Goal: Task Accomplishment & Management: Use online tool/utility

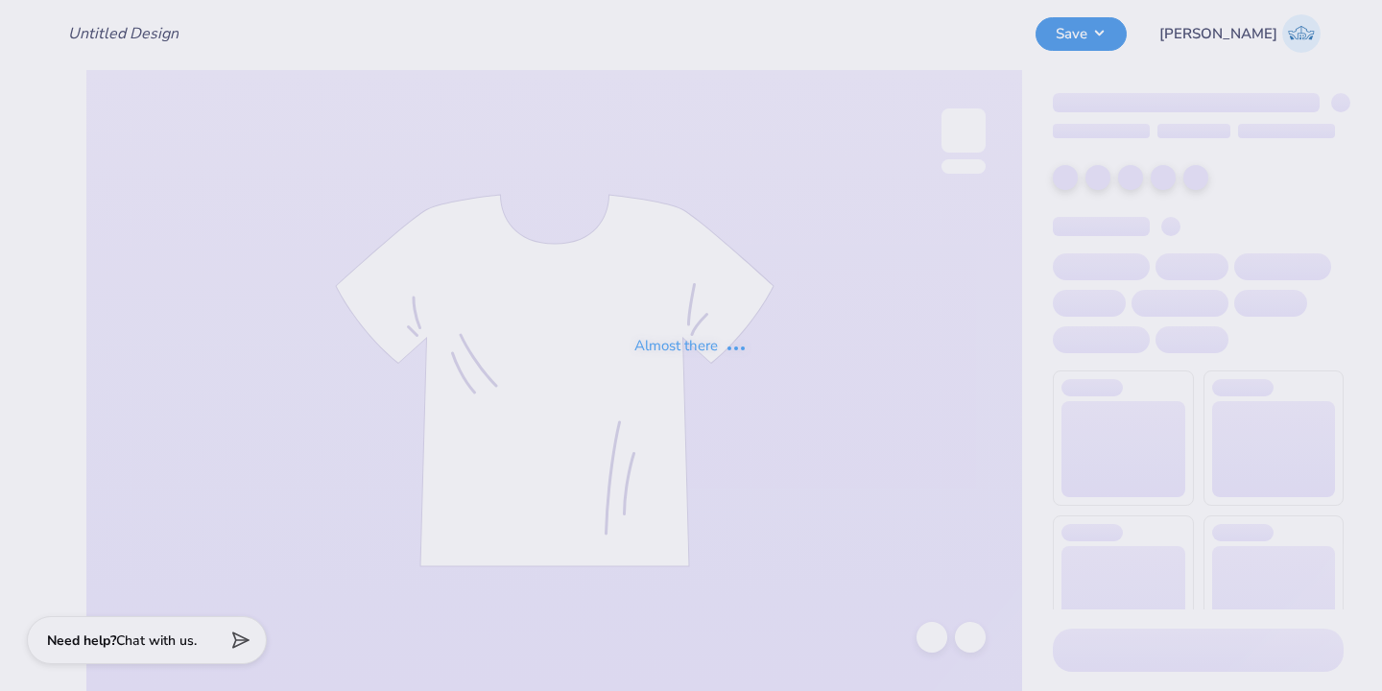
type input "[PERSON_NAME] : Delta Phi Epsilon"
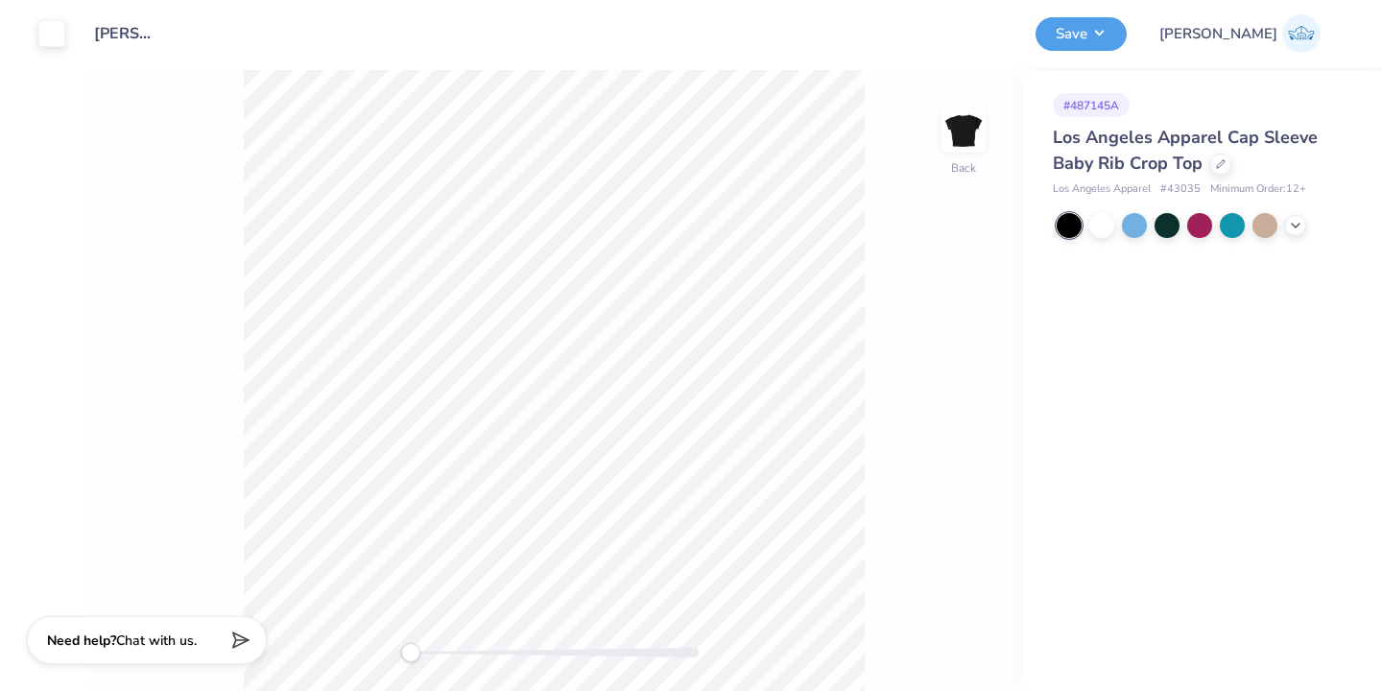
click at [1198, 166] on span "Los Angeles Apparel Cap Sleeve Baby Rib Crop Top" at bounding box center [1185, 150] width 265 height 49
click at [1221, 166] on icon at bounding box center [1221, 162] width 10 height 10
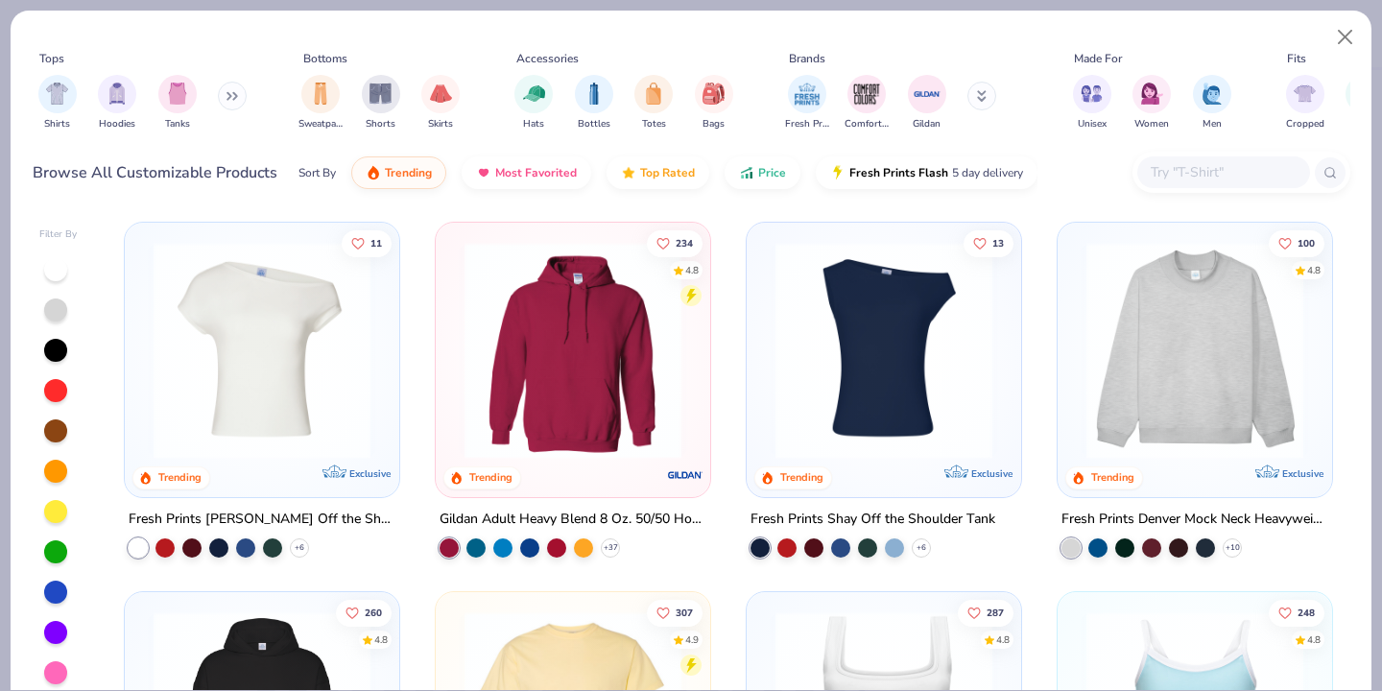
click at [353, 368] on img at bounding box center [262, 350] width 236 height 217
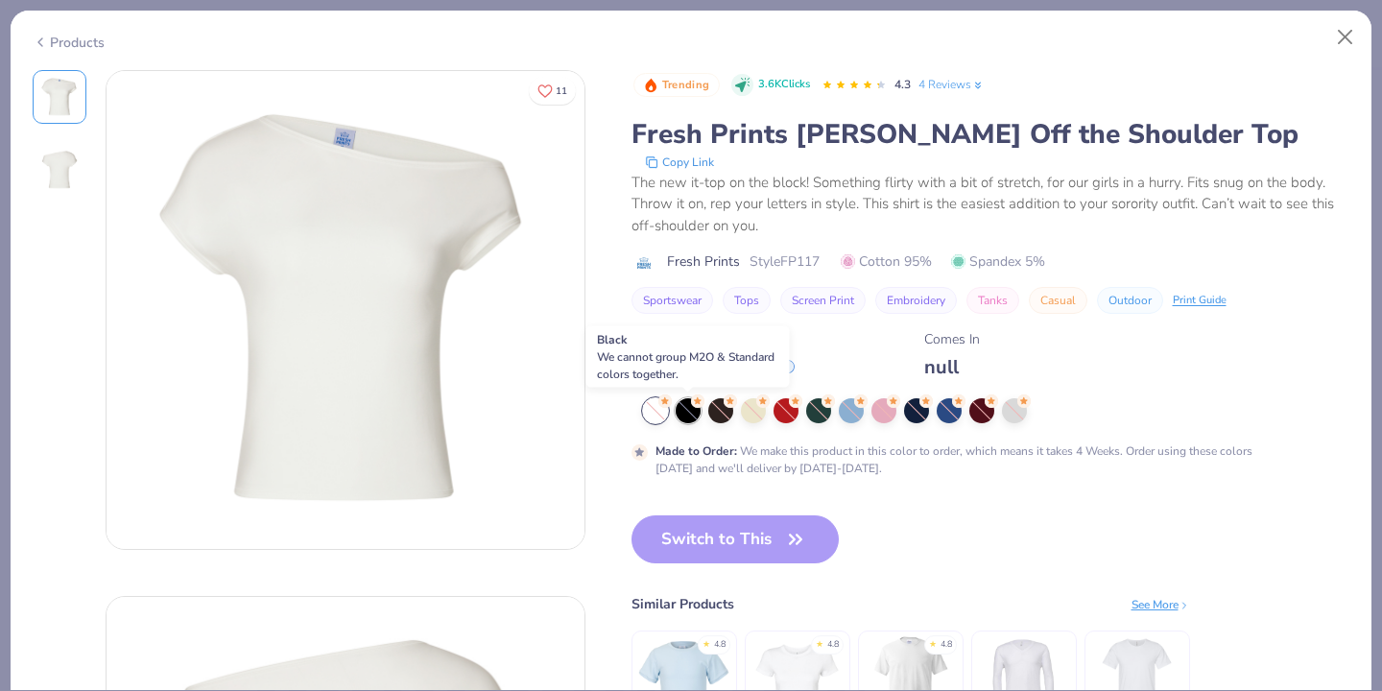
click at [687, 414] on div at bounding box center [688, 410] width 25 height 25
click at [684, 410] on div at bounding box center [688, 410] width 25 height 25
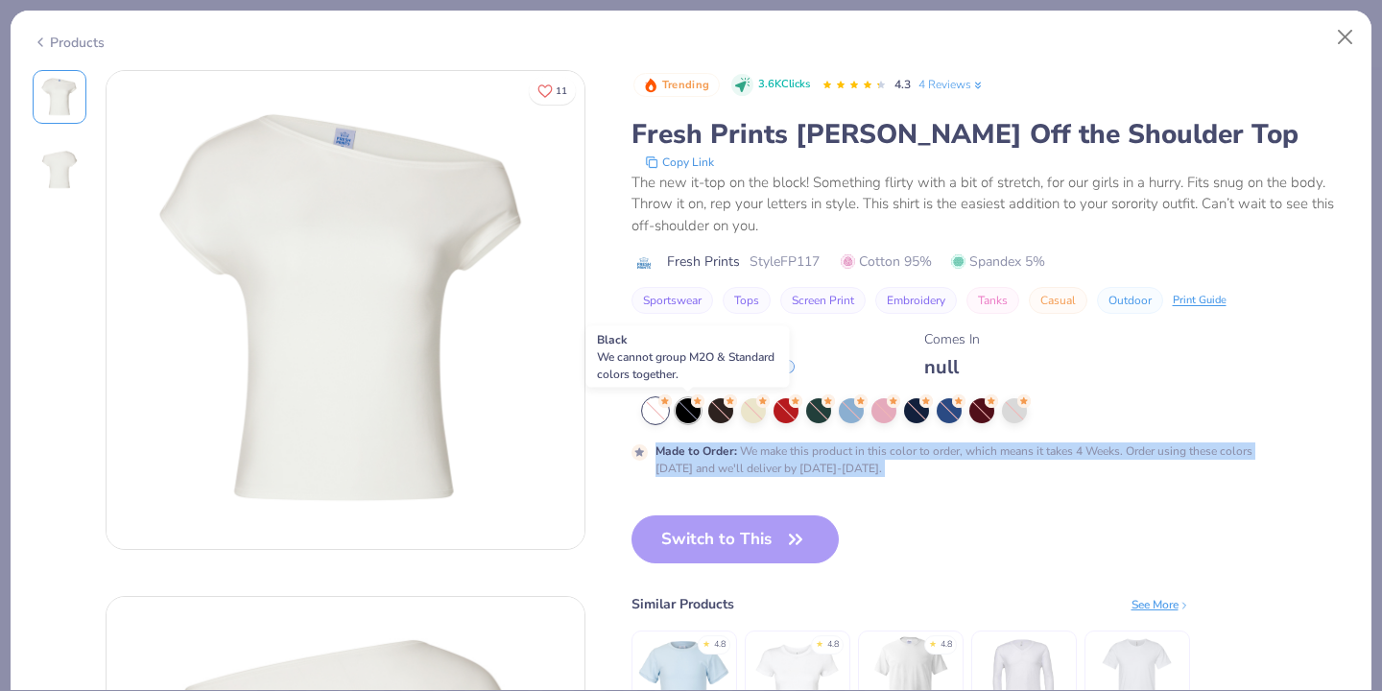
click at [684, 410] on div at bounding box center [688, 410] width 25 height 25
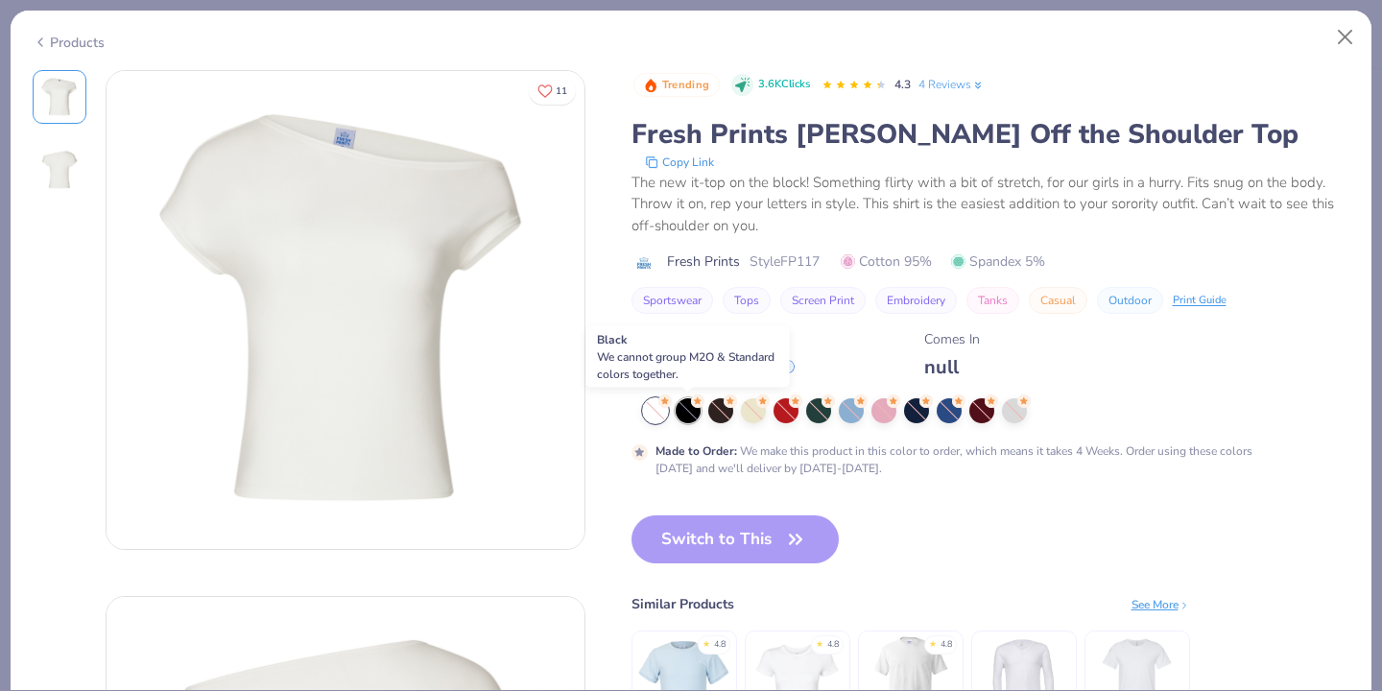
click at [684, 410] on div at bounding box center [688, 410] width 25 height 25
click at [1339, 43] on button "Close" at bounding box center [1345, 37] width 36 height 36
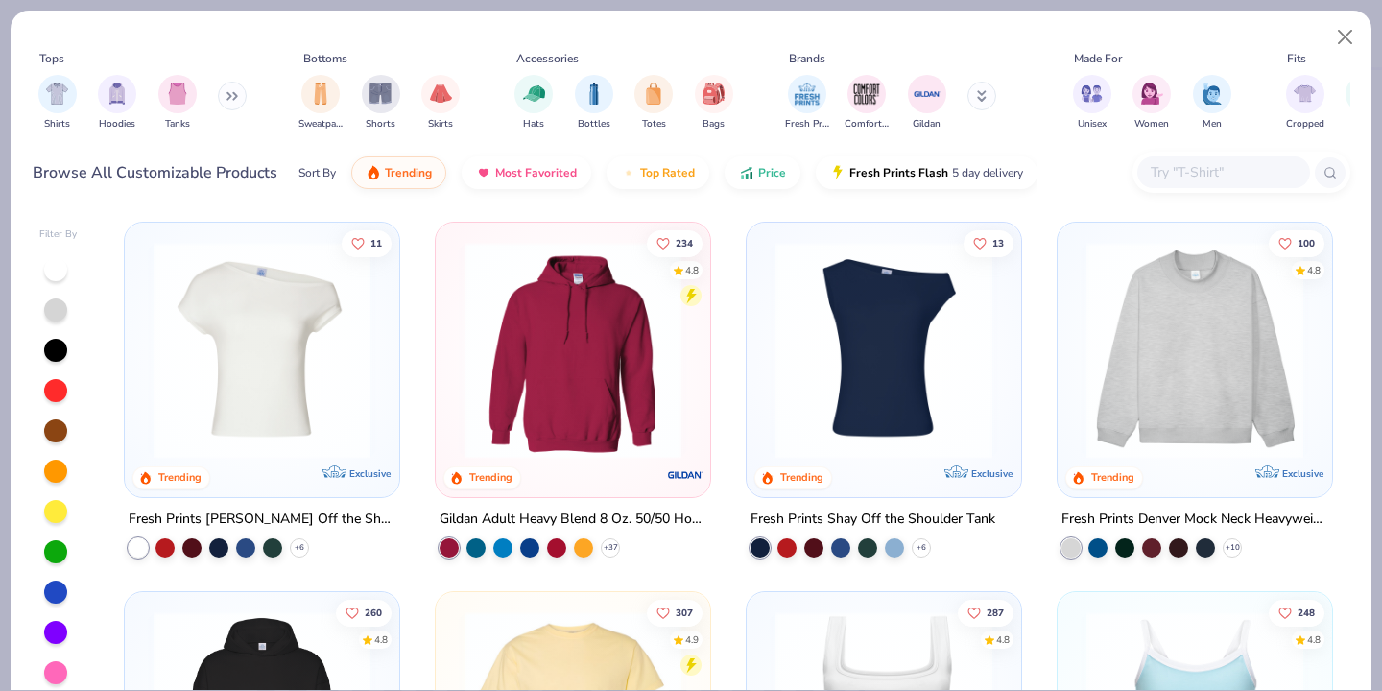
click at [325, 276] on img at bounding box center [262, 350] width 236 height 217
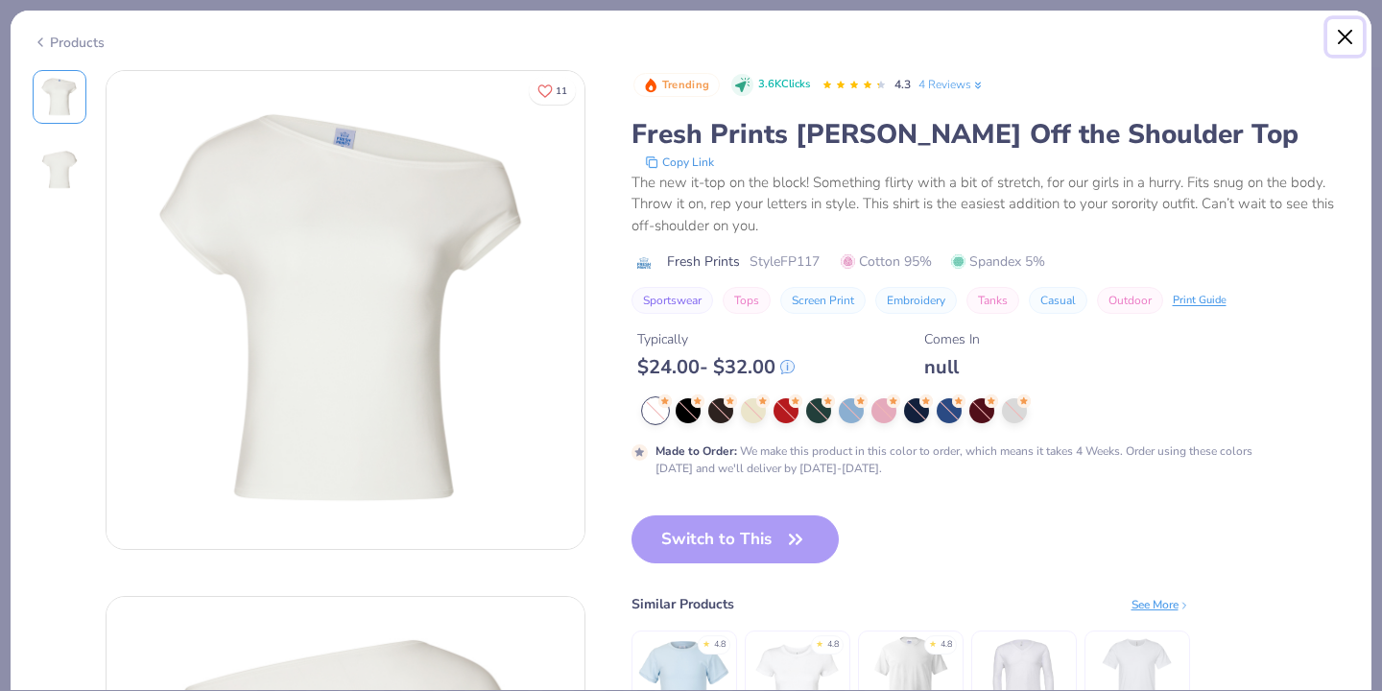
click at [1349, 34] on button "Close" at bounding box center [1345, 37] width 36 height 36
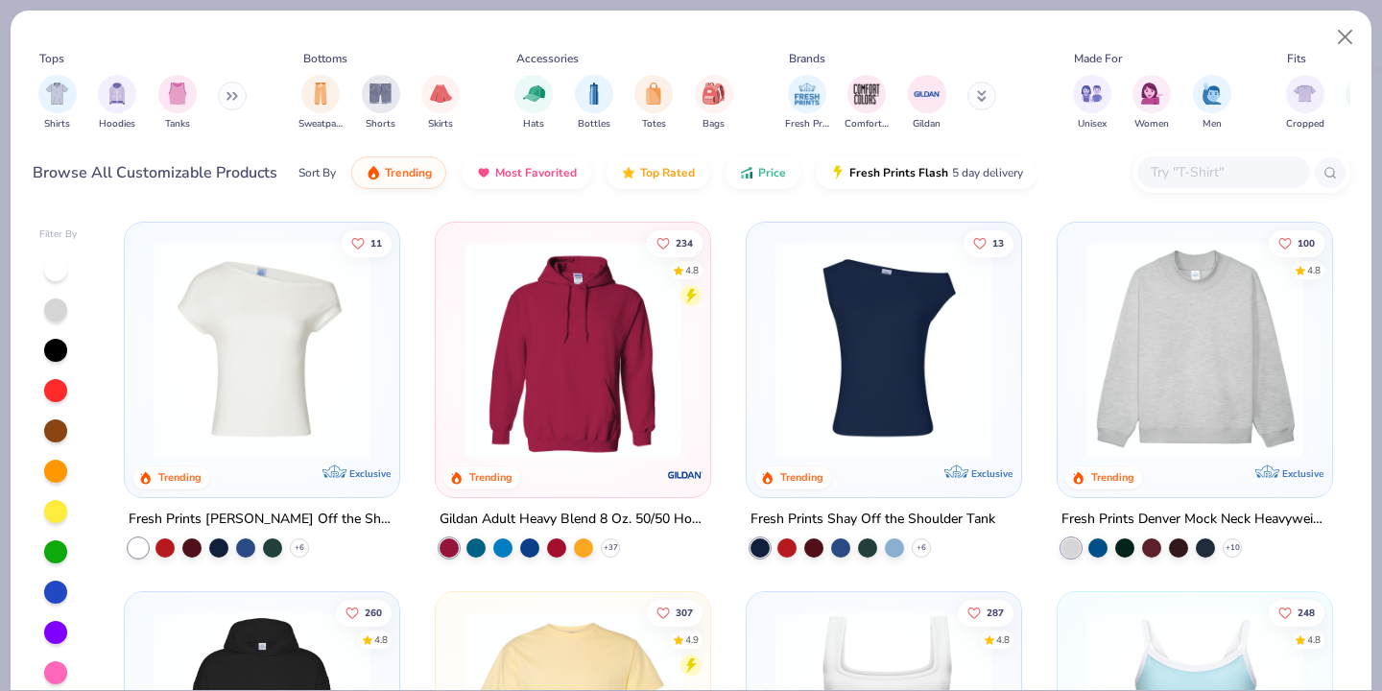
click at [340, 350] on img at bounding box center [262, 350] width 236 height 217
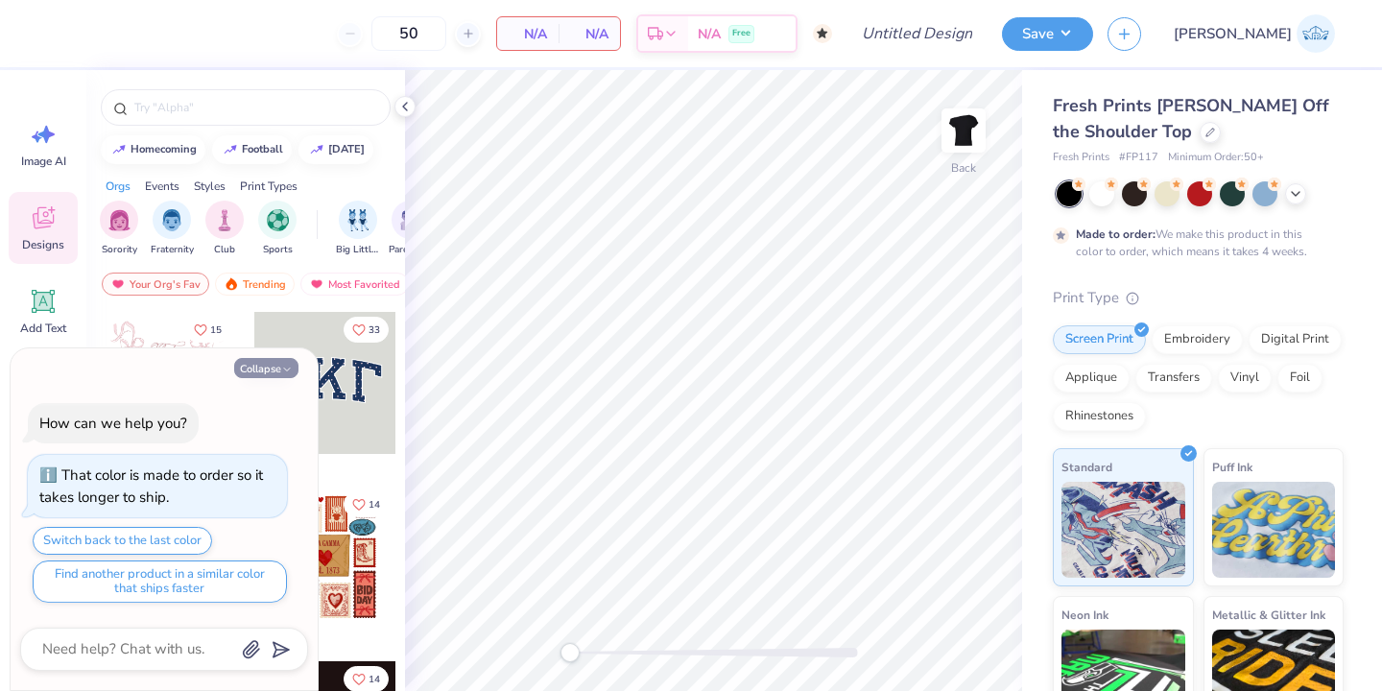
click at [257, 366] on button "Collapse" at bounding box center [266, 368] width 64 height 20
type textarea "x"
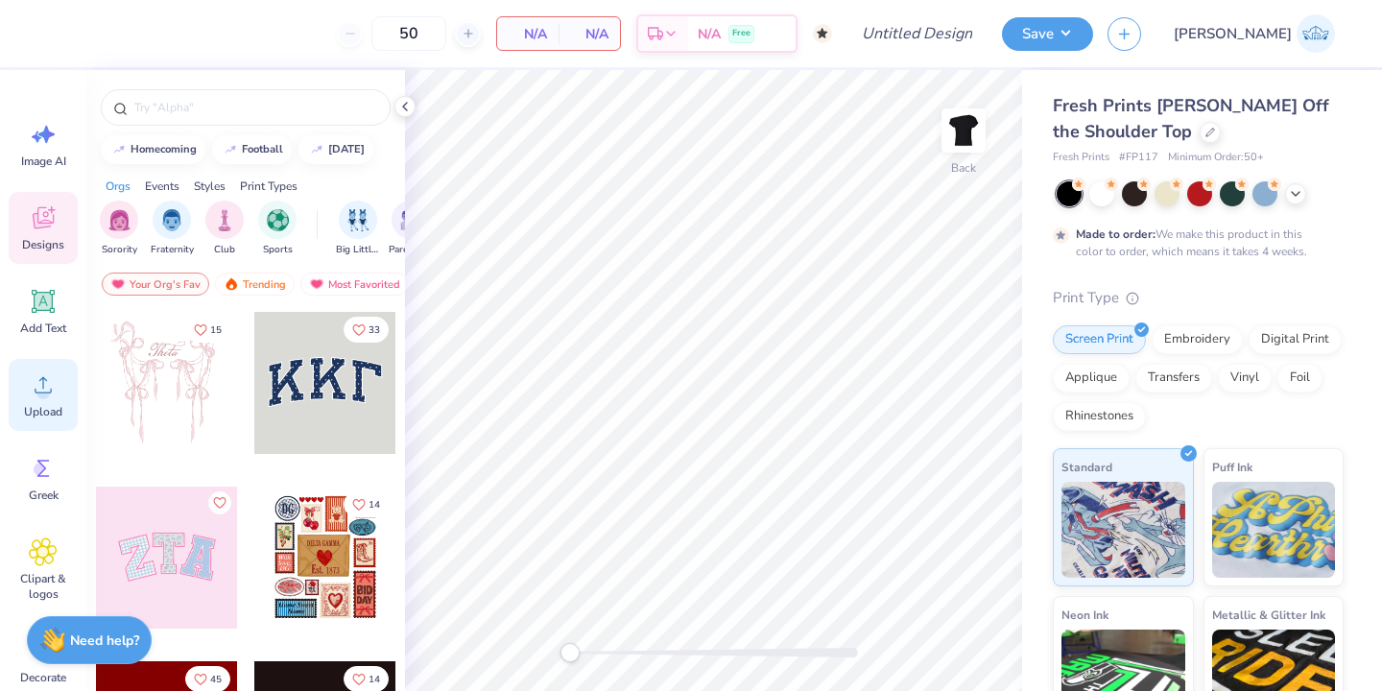
click at [41, 414] on span "Upload" at bounding box center [43, 411] width 38 height 15
click at [44, 405] on span "Upload" at bounding box center [43, 411] width 38 height 15
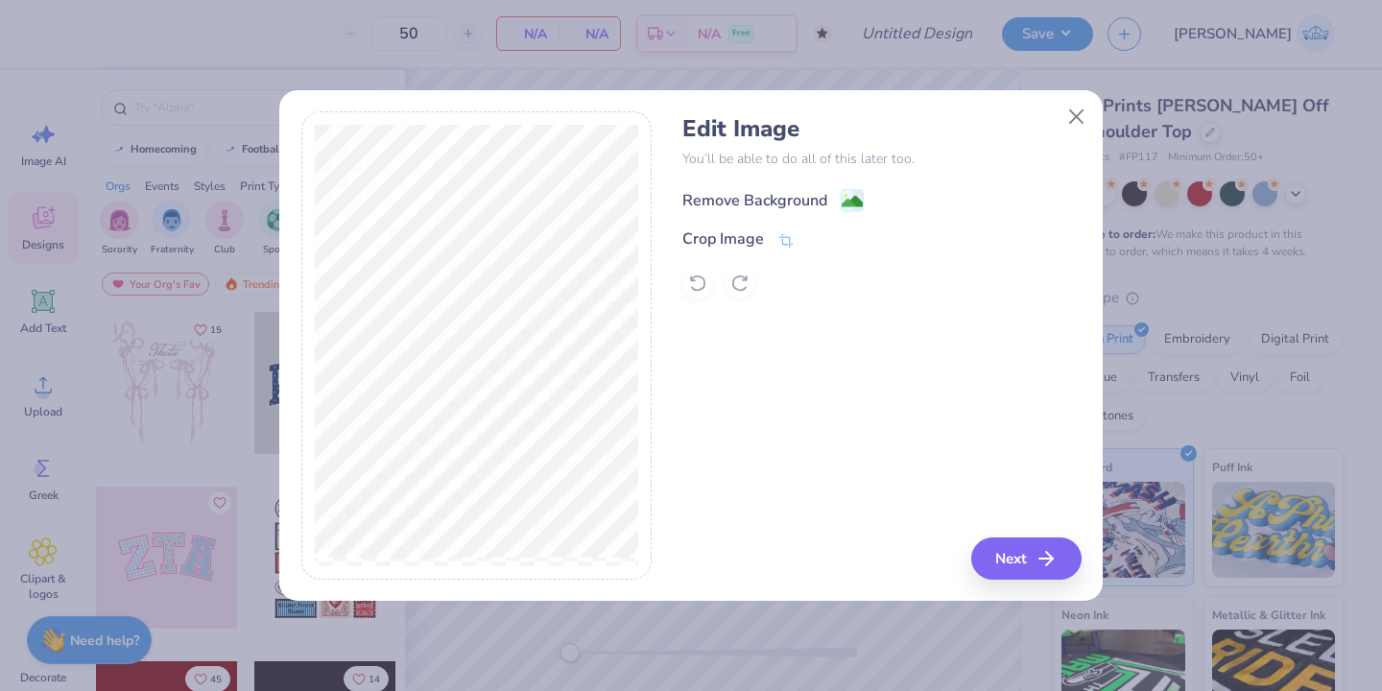
click at [836, 204] on div "Remove Background" at bounding box center [772, 200] width 181 height 24
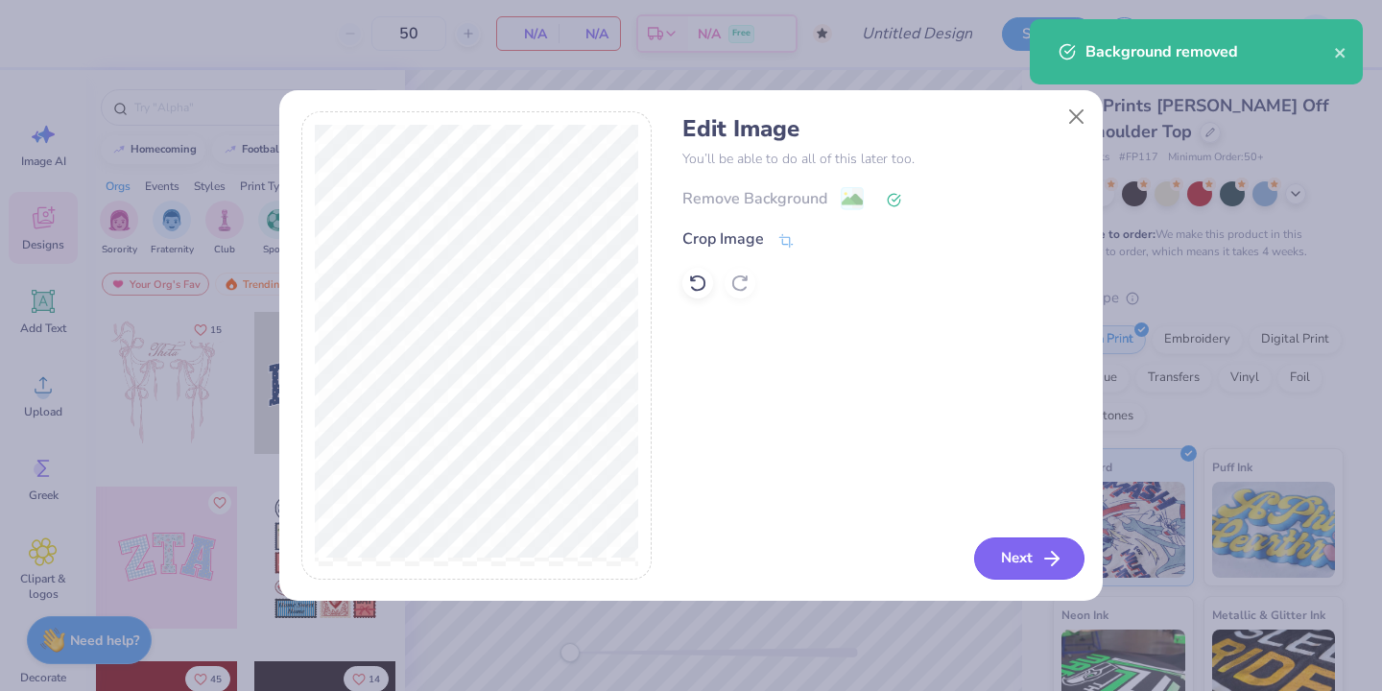
click at [1025, 540] on button "Next" at bounding box center [1029, 558] width 110 height 42
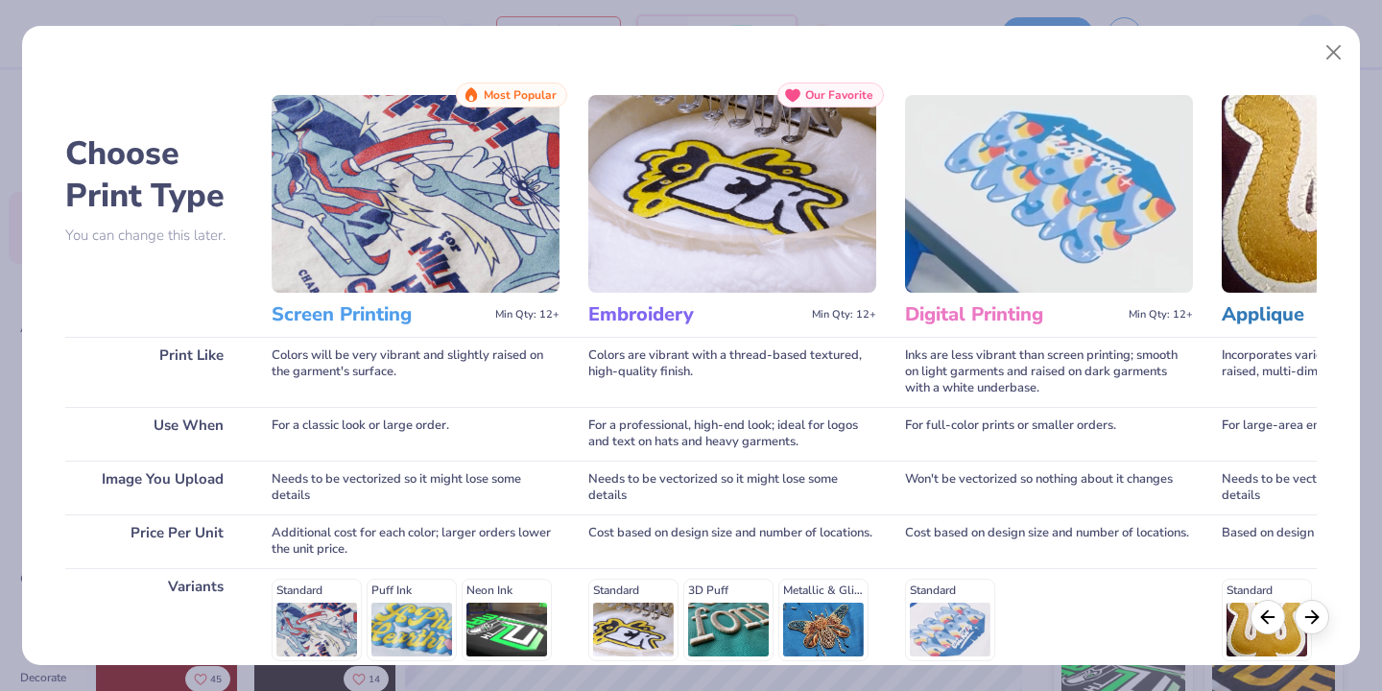
click at [482, 252] on img at bounding box center [416, 194] width 288 height 198
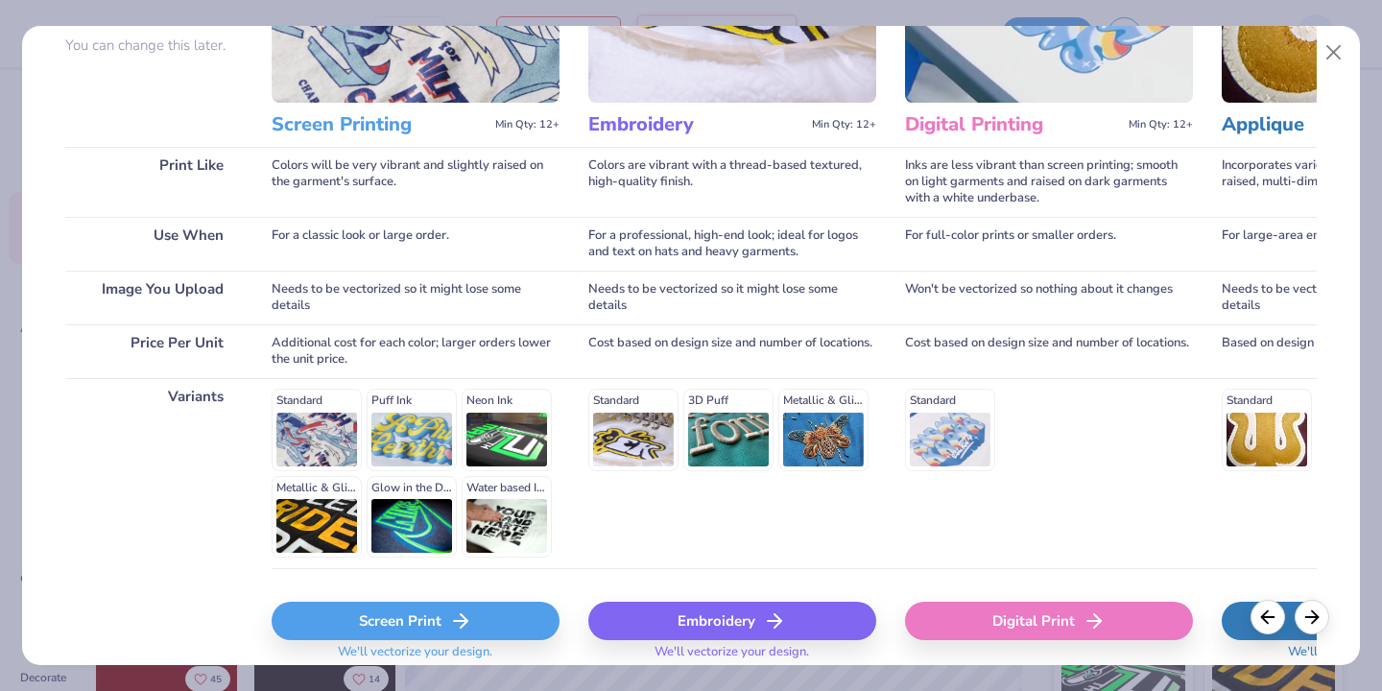
scroll to position [266, 0]
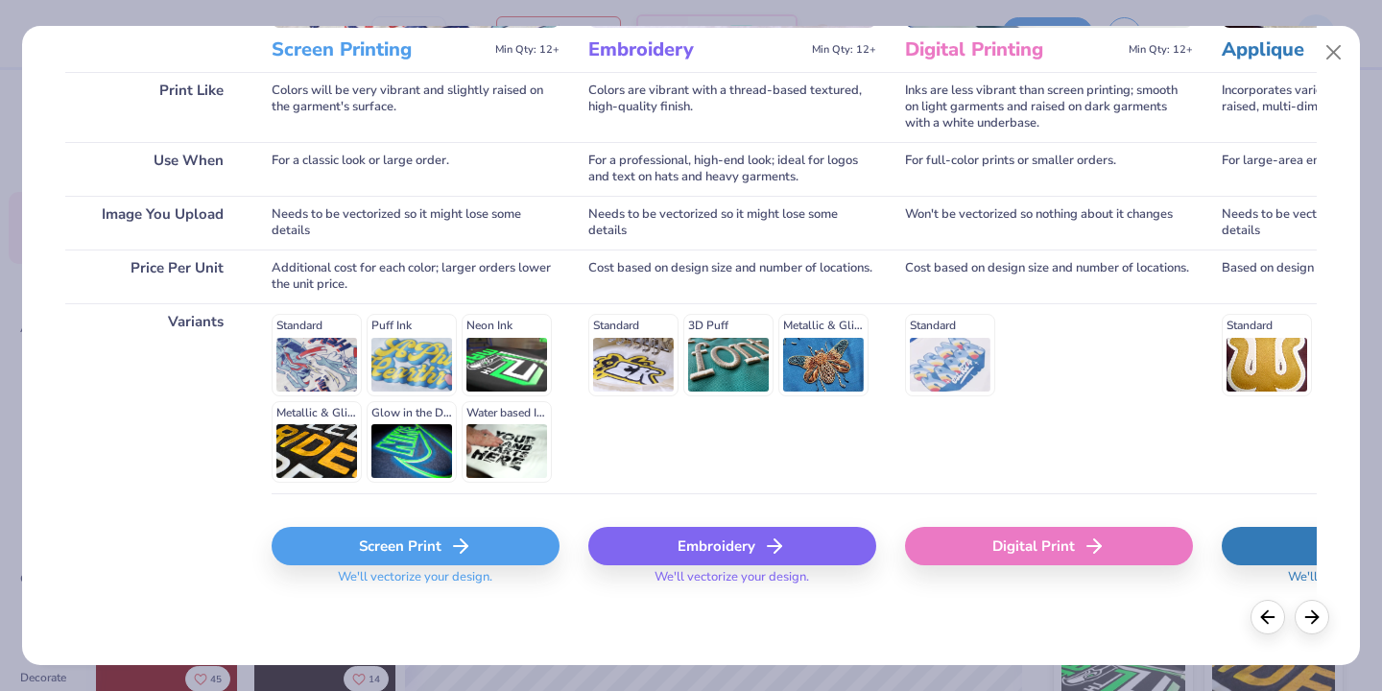
click at [438, 558] on div "Screen Print" at bounding box center [416, 546] width 288 height 38
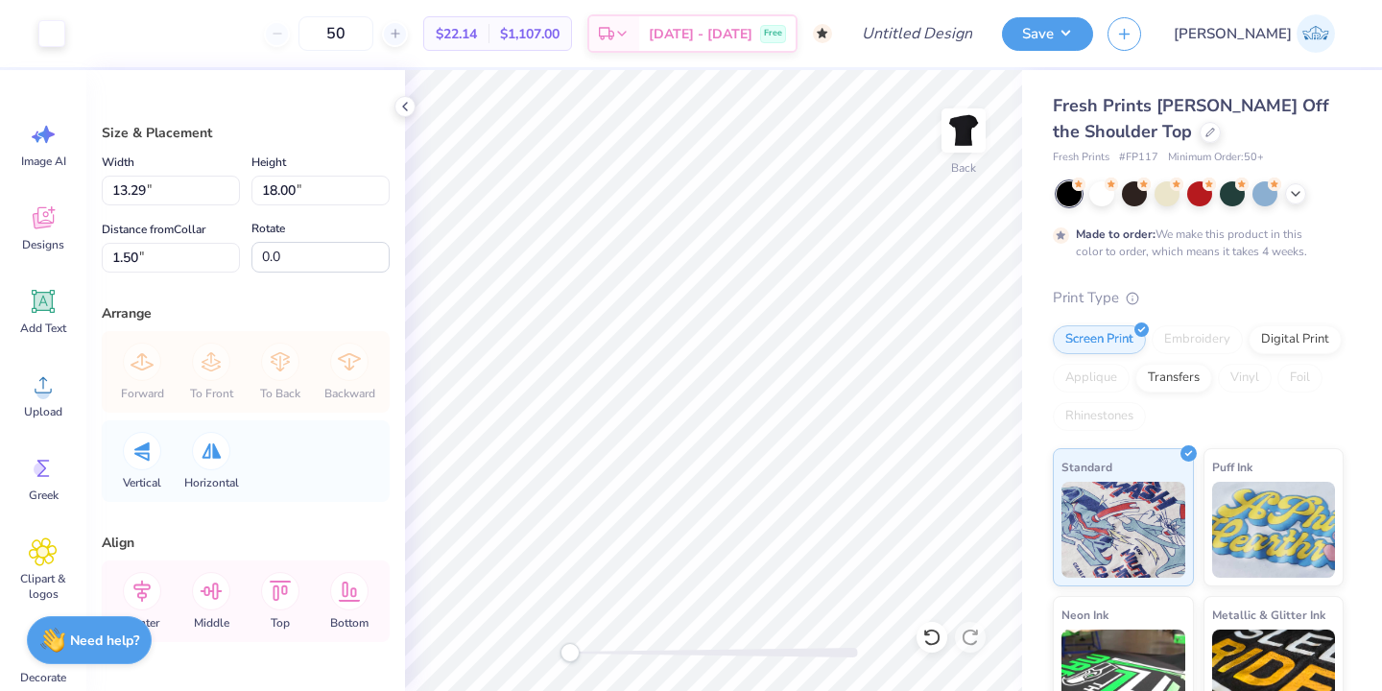
type input "5.65"
type input "7.65"
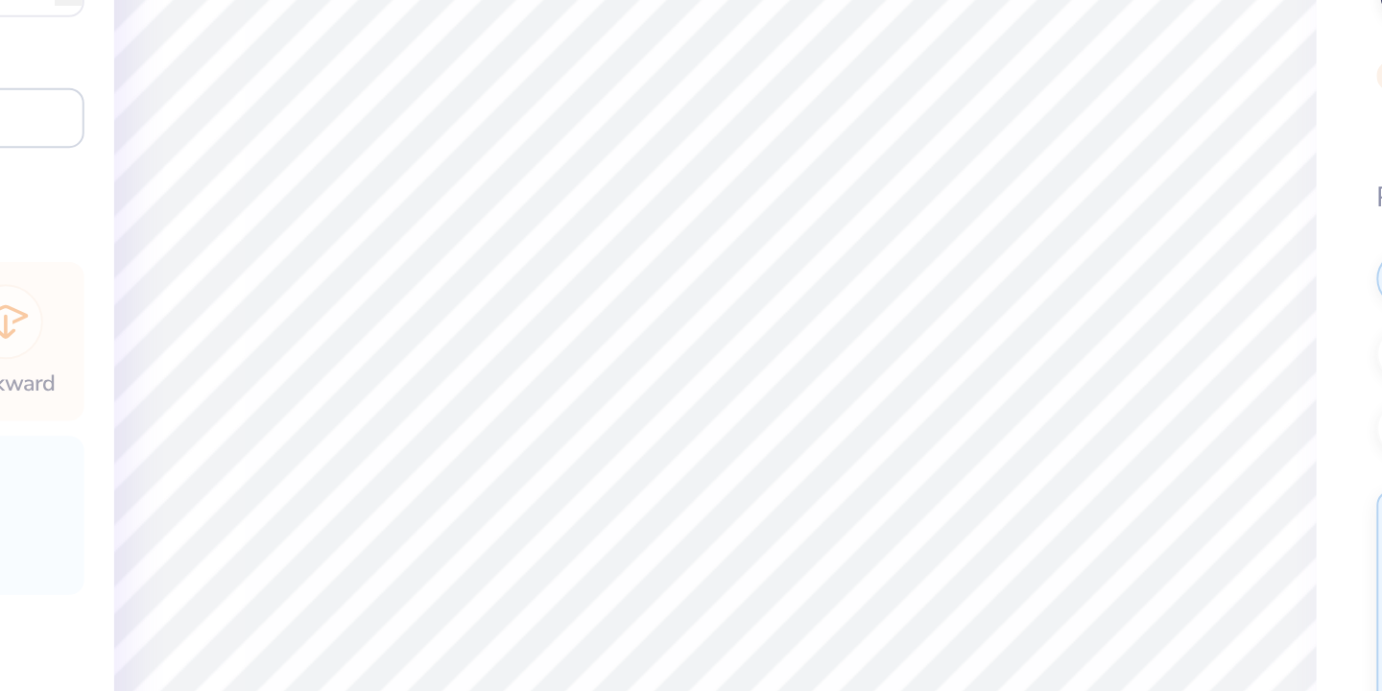
type input "6.45"
type input "8.73"
type input "3.57"
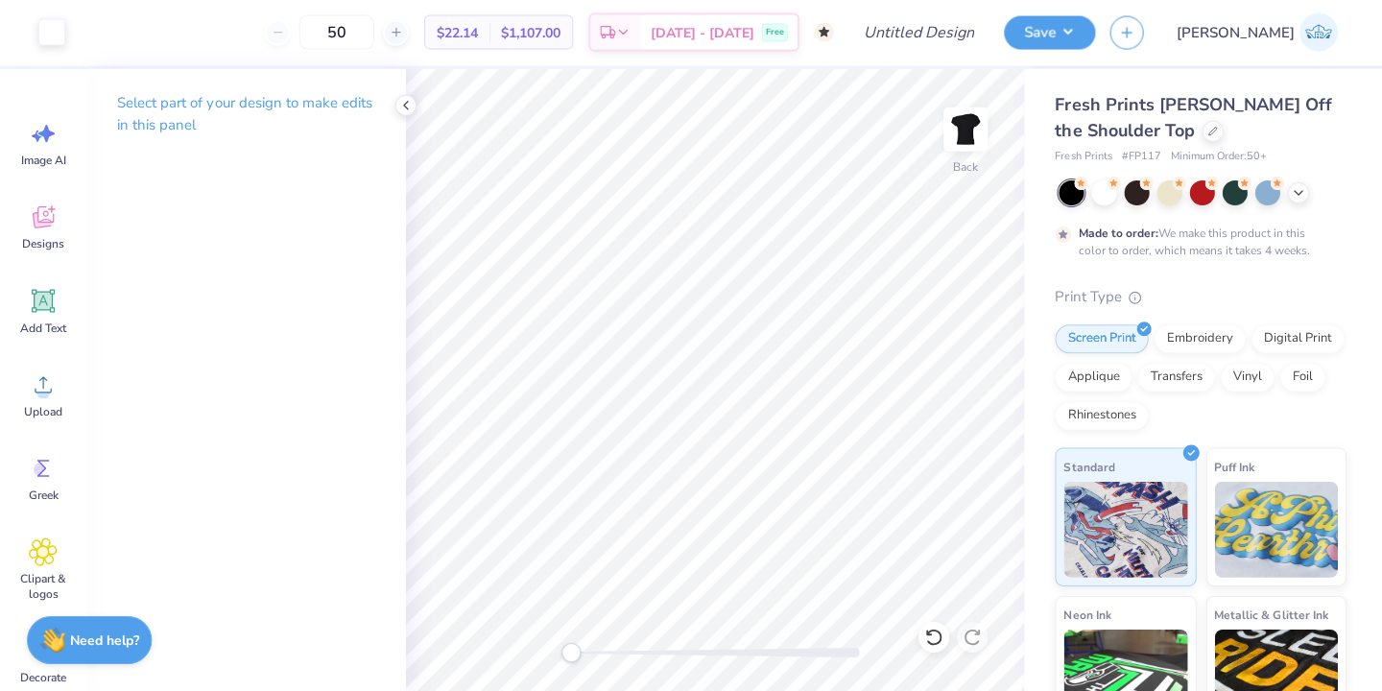
scroll to position [0, 0]
